Goal: Task Accomplishment & Management: Complete application form

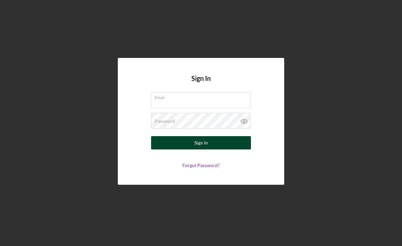
type input "[EMAIL_ADDRESS][DOMAIN_NAME]"
click at [171, 147] on button "Sign In" at bounding box center [201, 142] width 100 height 13
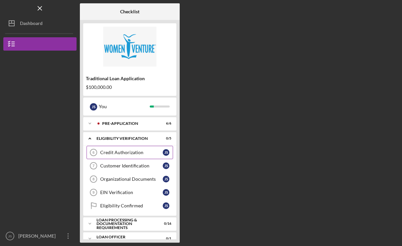
click at [109, 151] on div "Credit Authorization" at bounding box center [131, 152] width 63 height 5
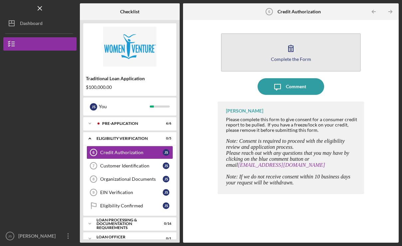
click at [283, 52] on button "Complete the Form Form" at bounding box center [291, 52] width 140 height 38
click at [281, 49] on button "Complete the Form Form" at bounding box center [291, 52] width 140 height 38
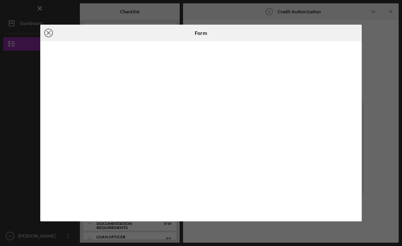
click at [49, 33] on icon "Icon/Close" at bounding box center [48, 33] width 17 height 17
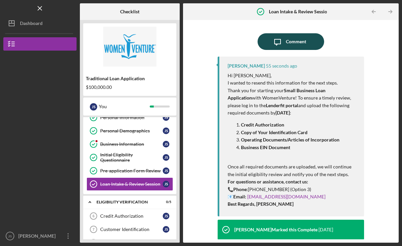
click at [287, 43] on div "Comment" at bounding box center [296, 41] width 20 height 17
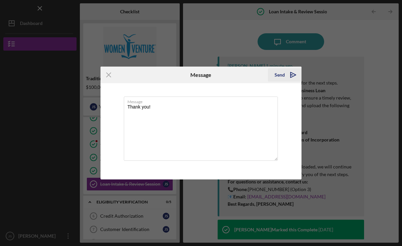
type textarea "Thank you!"
click at [295, 77] on icon "Icon/icon-invite-send" at bounding box center [293, 75] width 17 height 17
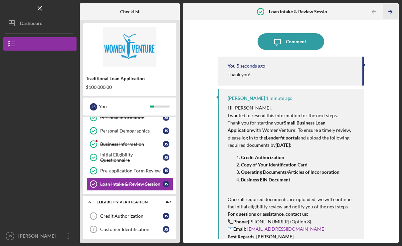
click at [388, 12] on icon "Icon/Table Pagination Arrow" at bounding box center [390, 11] width 15 height 15
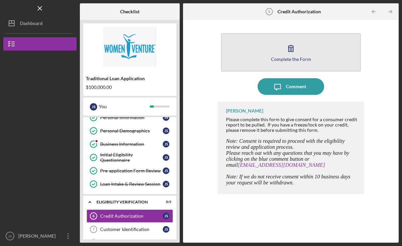
click at [295, 51] on icon "button" at bounding box center [291, 48] width 17 height 17
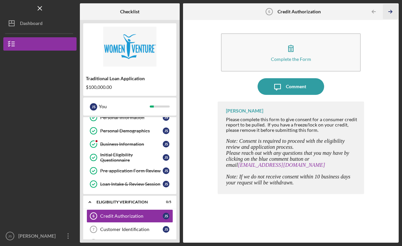
click at [391, 5] on icon "Icon/Table Pagination Arrow" at bounding box center [390, 11] width 15 height 15
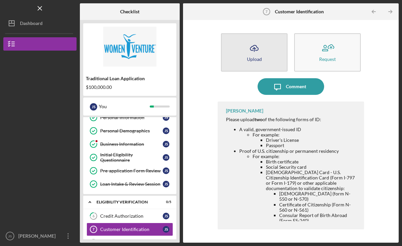
click at [242, 59] on button "Icon/Upload Upload" at bounding box center [254, 52] width 67 height 38
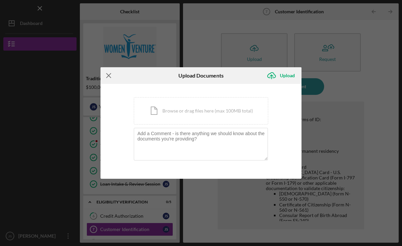
click at [111, 76] on icon "Icon/Menu Close" at bounding box center [109, 75] width 17 height 17
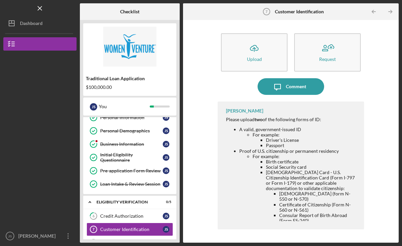
click at [363, 85] on div "Icon/Message Comment" at bounding box center [291, 86] width 146 height 17
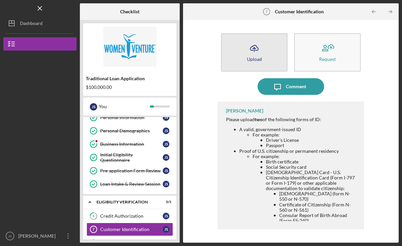
click at [254, 46] on icon "button" at bounding box center [254, 47] width 8 height 5
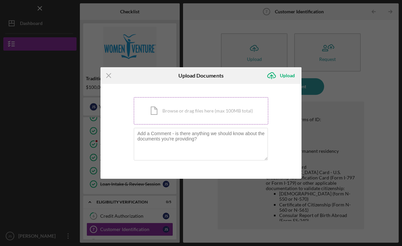
click at [181, 113] on div "Icon/Document Browse or drag files here (max 100MB total) Tap to choose files o…" at bounding box center [201, 110] width 135 height 27
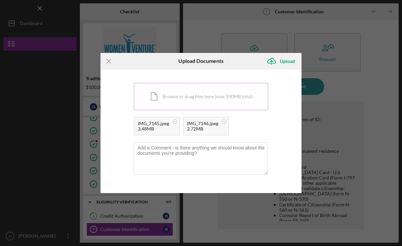
click at [193, 92] on div "Icon/Document Browse or drag files here (max 100MB total) Tap to choose files o…" at bounding box center [201, 96] width 135 height 27
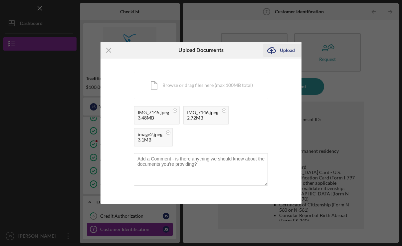
click at [286, 50] on div "Upload" at bounding box center [287, 50] width 15 height 13
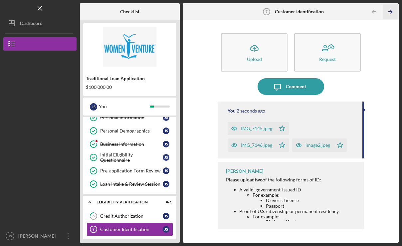
click at [394, 12] on icon "Icon/Table Pagination Arrow" at bounding box center [390, 11] width 15 height 15
